Goal: Find specific page/section: Find specific page/section

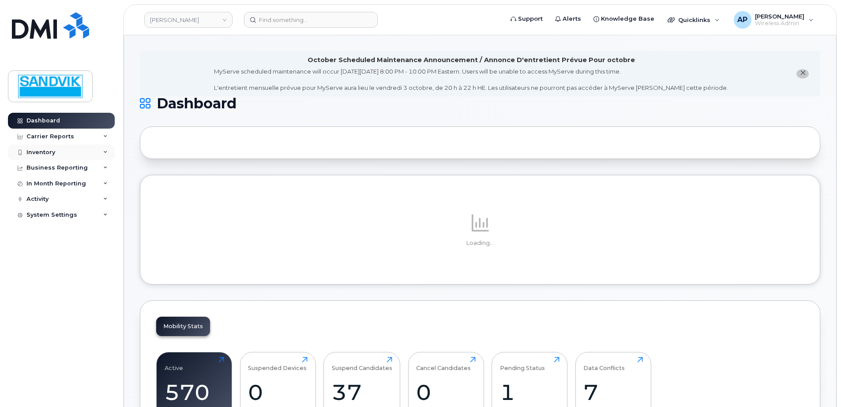
click at [47, 154] on div "Inventory" at bounding box center [40, 152] width 29 height 7
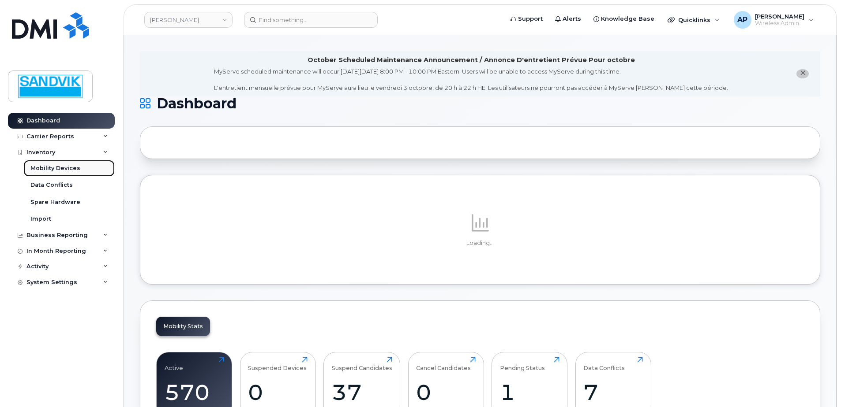
click at [75, 166] on div "Mobility Devices" at bounding box center [55, 168] width 50 height 8
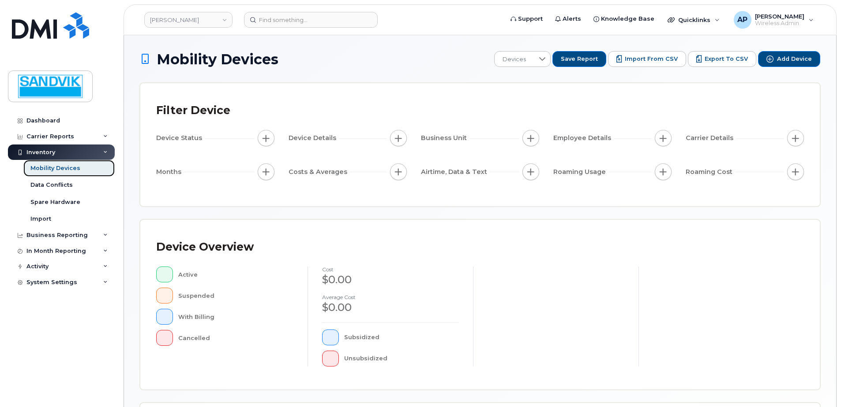
scroll to position [132, 0]
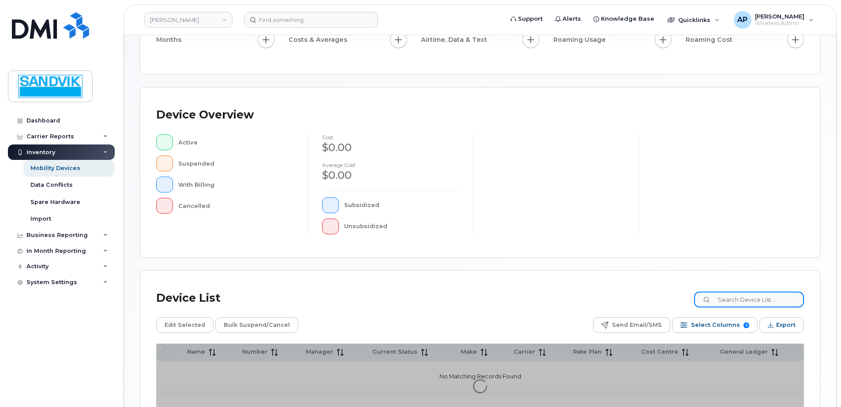
click at [754, 297] on input at bounding box center [749, 300] width 110 height 16
type input "[PERSON_NAME]"
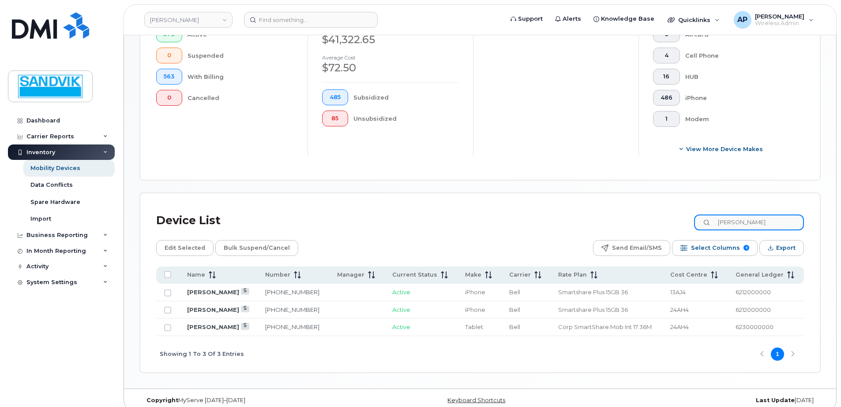
scroll to position [265, 0]
click at [291, 292] on link "[PHONE_NUMBER]" at bounding box center [292, 291] width 54 height 7
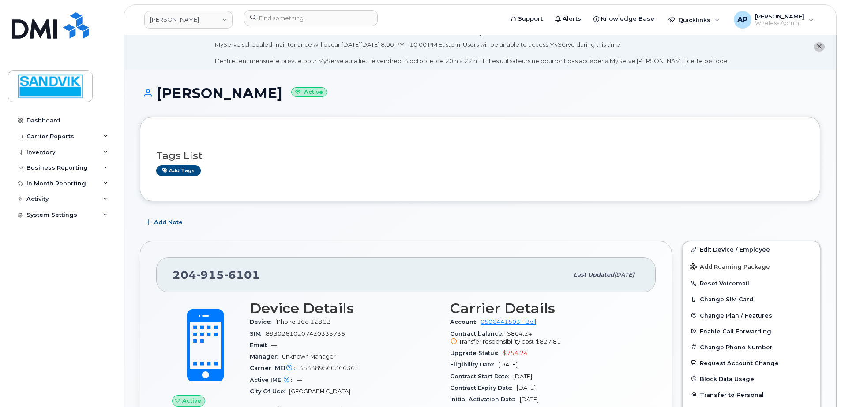
scroll to position [88, 0]
